Goal: Information Seeking & Learning: Learn about a topic

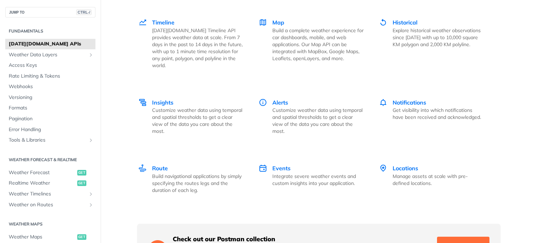
scroll to position [993, 0]
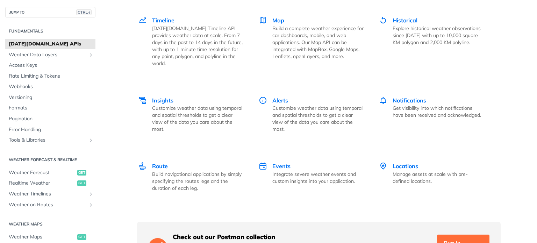
click at [275, 97] on span "Alerts" at bounding box center [280, 100] width 16 height 7
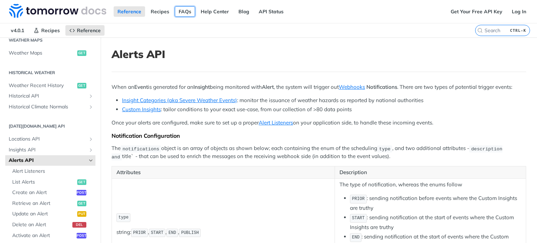
click at [178, 13] on link "FAQs" at bounding box center [185, 11] width 20 height 10
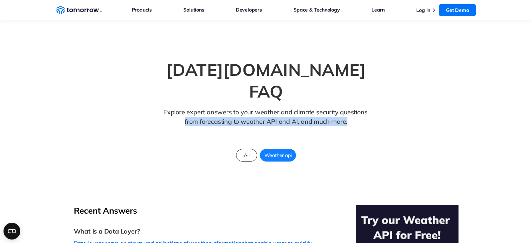
drag, startPoint x: 531, startPoint y: 60, endPoint x: 537, endPoint y: 103, distance: 43.4
click at [499, 69] on section "Tomorrow.io FAQ Explore expert answers to your weather and climate security que…" at bounding box center [266, 102] width 532 height 164
